Goal: Register for event/course

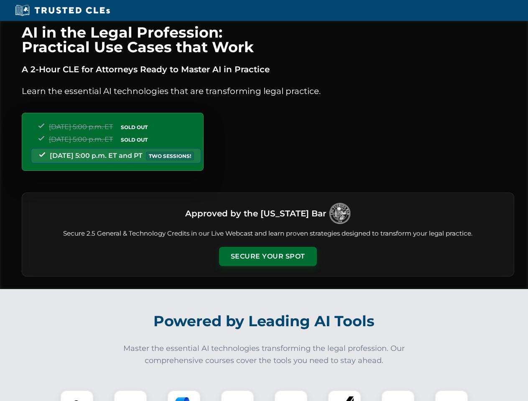
click at [268, 257] on button "Secure Your Spot" at bounding box center [268, 256] width 98 height 19
click at [77, 396] on img at bounding box center [77, 407] width 24 height 24
click at [130, 396] on div at bounding box center [130, 406] width 33 height 33
